Goal: Find specific page/section: Find specific page/section

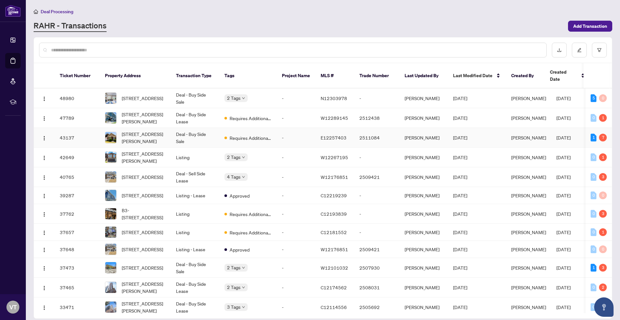
click at [286, 134] on td "-" at bounding box center [296, 138] width 39 height 20
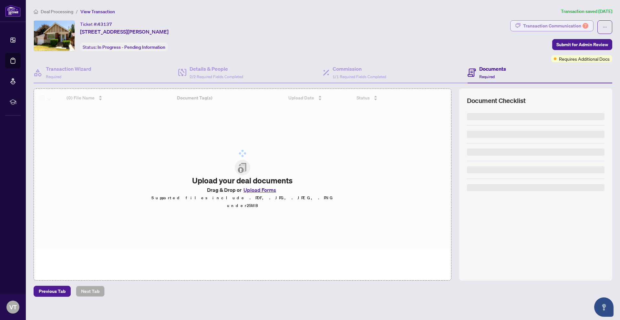
click at [525, 27] on div "Transaction Communication 7" at bounding box center [555, 26] width 65 height 10
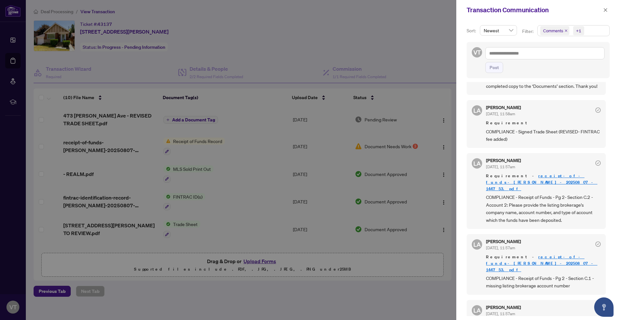
scroll to position [129, 0]
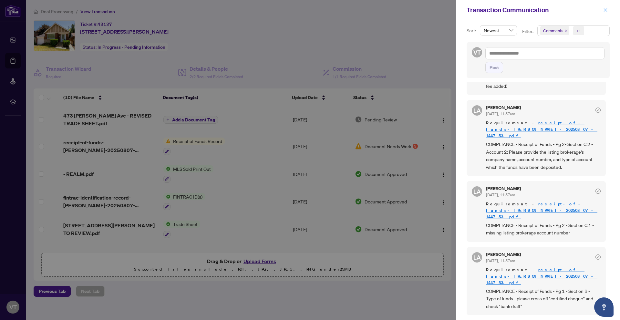
click at [604, 6] on span "button" at bounding box center [605, 10] width 5 height 10
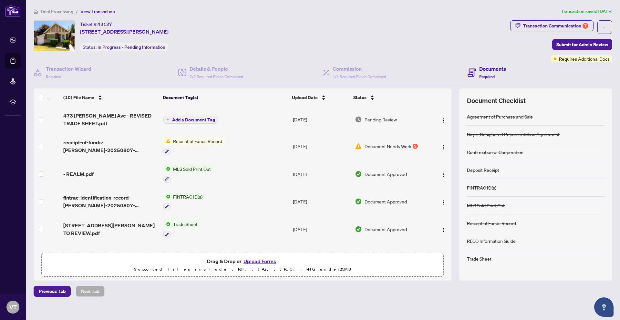
click at [63, 13] on span "Deal Processing" at bounding box center [57, 12] width 33 height 6
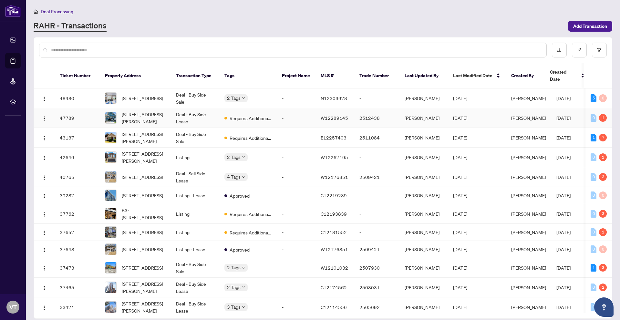
click at [171, 109] on td "Deal - Buy Side Lease" at bounding box center [195, 118] width 48 height 20
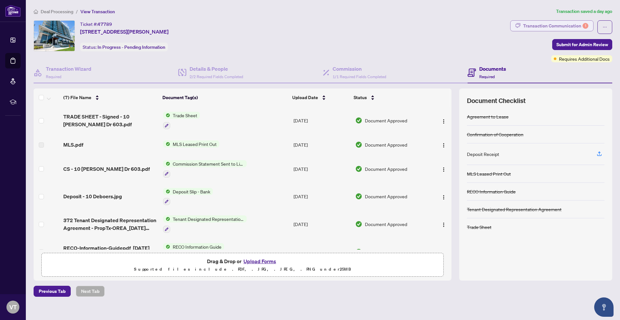
click at [542, 25] on div "Transaction Communication 1" at bounding box center [555, 26] width 65 height 10
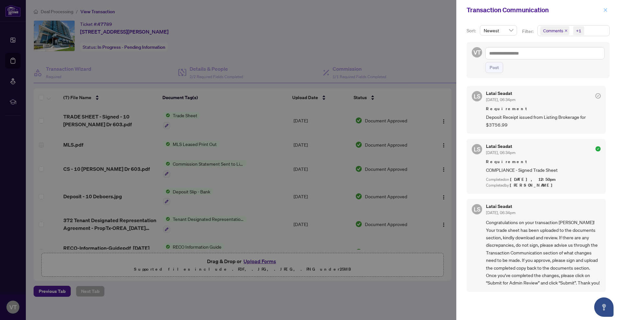
click at [602, 11] on button "button" at bounding box center [606, 10] width 8 height 8
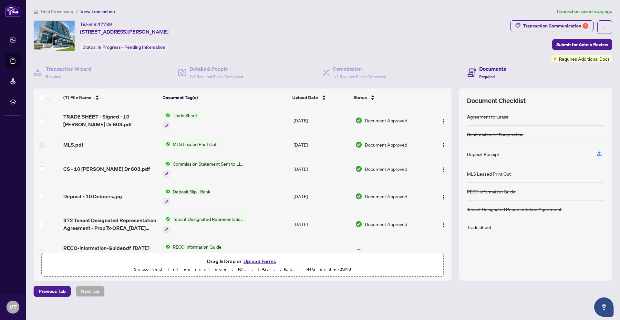
click at [61, 11] on span "Deal Processing" at bounding box center [57, 12] width 33 height 6
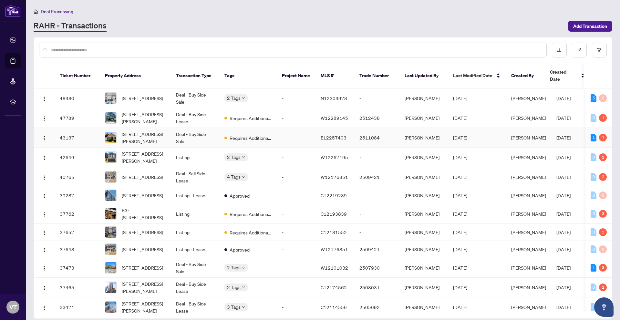
click at [171, 129] on td "Deal - Buy Side Sale" at bounding box center [195, 138] width 48 height 20
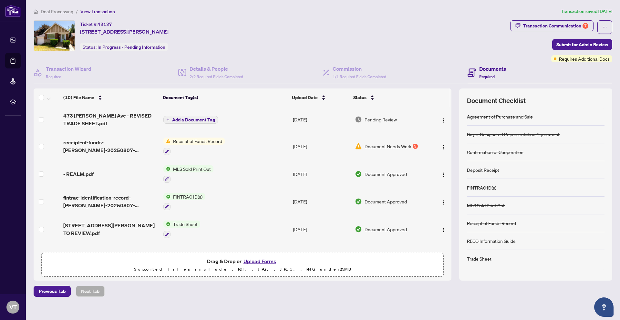
click at [233, 137] on td "Receipt of Funds Record" at bounding box center [226, 146] width 130 height 28
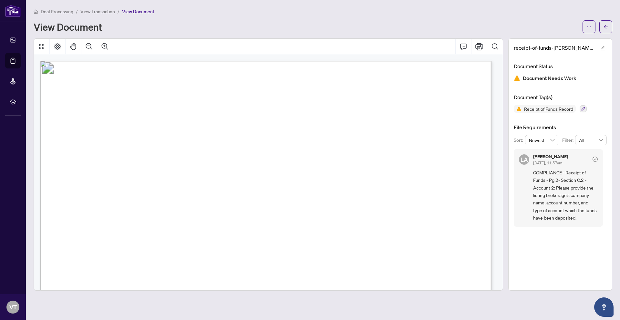
click at [104, 9] on span "View Transaction" at bounding box center [97, 12] width 35 height 6
